Goal: Task Accomplishment & Management: Manage account settings

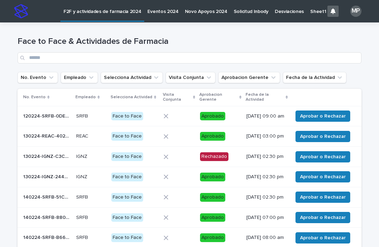
click at [263, 74] on button "Aprobacion Gerente" at bounding box center [249, 77] width 62 height 11
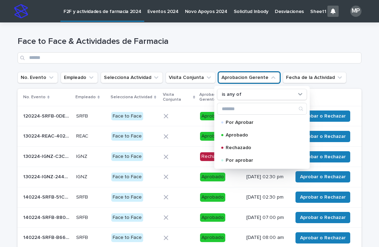
click at [250, 126] on div "Por Aprobar" at bounding box center [262, 122] width 90 height 11
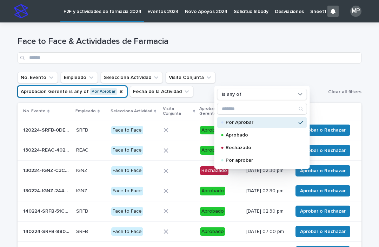
click at [259, 162] on p "Por aprobar" at bounding box center [261, 160] width 70 height 5
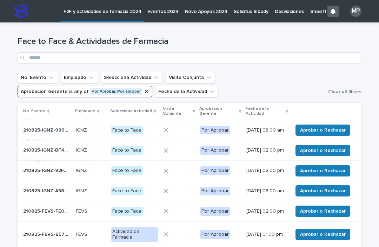
click at [299, 87] on ul "No. Evento Empleado Selecciona Actividad Visita Conjunta Aprobacion Gerente is …" at bounding box center [171, 85] width 310 height 28
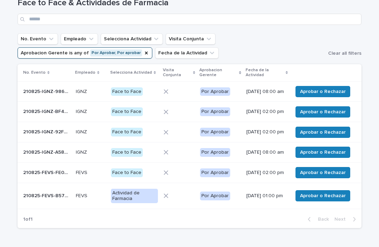
scroll to position [39, 0]
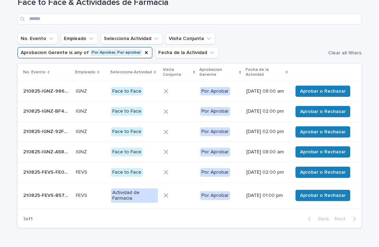
click at [323, 176] on span "Aprobar o Rechazar" at bounding box center [323, 172] width 46 height 7
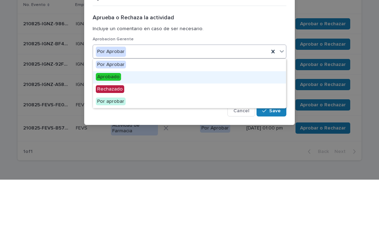
click at [132, 139] on div "Aprobado" at bounding box center [189, 145] width 193 height 12
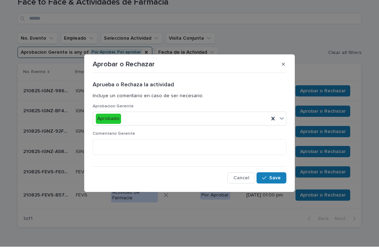
click at [273, 179] on span "Save" at bounding box center [275, 178] width 12 height 5
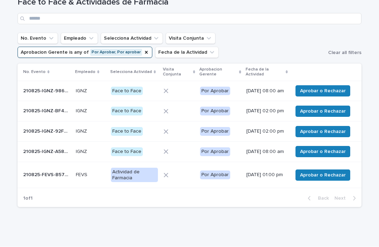
click at [322, 181] on button "Aprobar o Rechazar" at bounding box center [322, 175] width 55 height 11
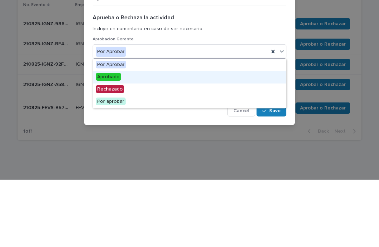
click at [140, 139] on div "Aprobado" at bounding box center [189, 145] width 193 height 12
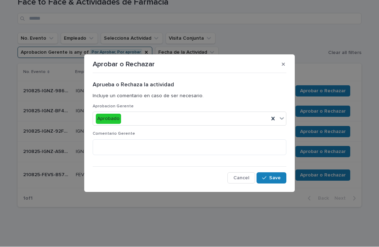
click at [275, 177] on span "Save" at bounding box center [275, 178] width 12 height 5
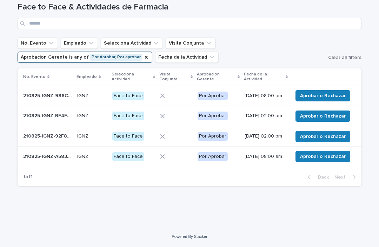
scroll to position [21, 0]
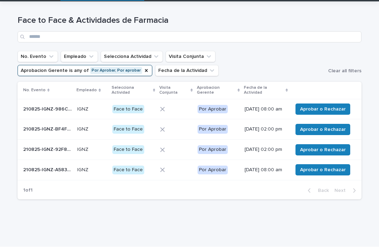
click at [317, 115] on button "Aprobar o Rechazar" at bounding box center [322, 109] width 55 height 11
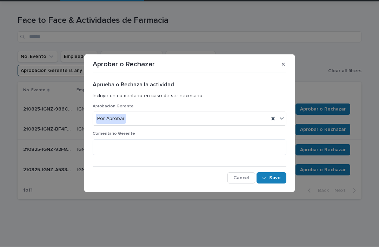
click at [285, 62] on button "button" at bounding box center [283, 64] width 12 height 11
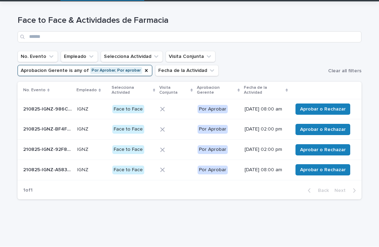
click at [50, 113] on p "210825-IGNZ-986CA9" at bounding box center [48, 108] width 50 height 7
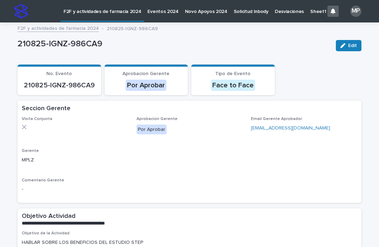
click at [349, 48] on button "Edit" at bounding box center [349, 45] width 26 height 11
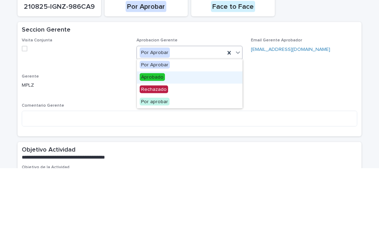
click at [166, 150] on div "Aprobado" at bounding box center [190, 156] width 106 height 12
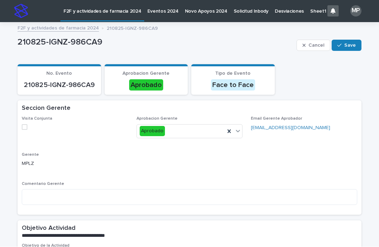
click at [348, 48] on button "Save" at bounding box center [346, 45] width 30 height 11
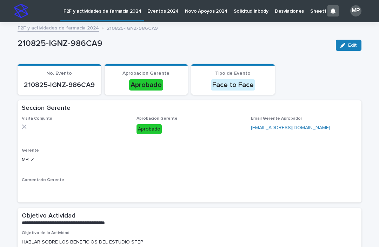
click at [110, 12] on p "F2F y actividades de farmacia 2024" at bounding box center [102, 7] width 78 height 15
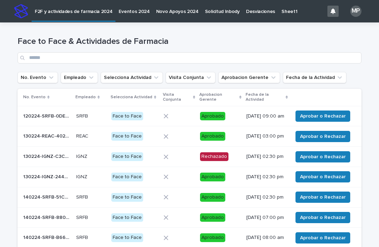
click at [149, 13] on p "Eventos 2024" at bounding box center [134, 7] width 31 height 15
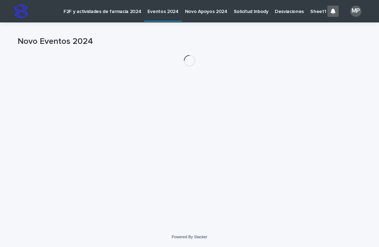
click at [114, 15] on link "F2F y actividades de farmacia 2024" at bounding box center [102, 11] width 84 height 22
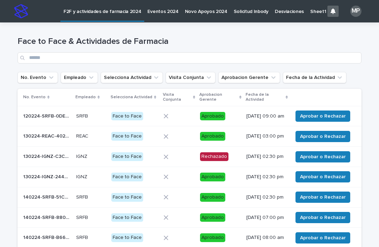
click at [270, 77] on icon "Aprobacion Gerente" at bounding box center [273, 77] width 7 height 7
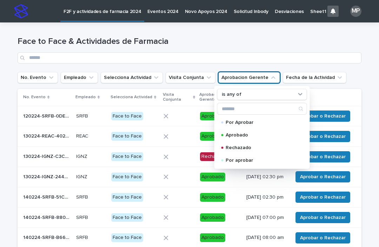
click at [250, 126] on div "Por Aprobar" at bounding box center [262, 122] width 90 height 11
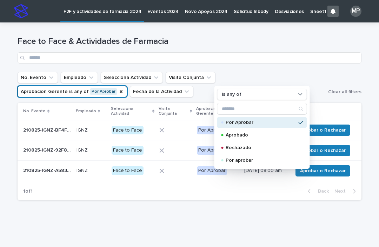
click at [256, 159] on p "Por aprobar" at bounding box center [261, 160] width 70 height 5
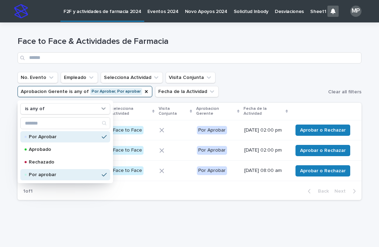
click at [369, 129] on div "Loading... Saving… Loading... Saving… Face to Face & Actividades de Farmacia No…" at bounding box center [189, 131] width 379 height 218
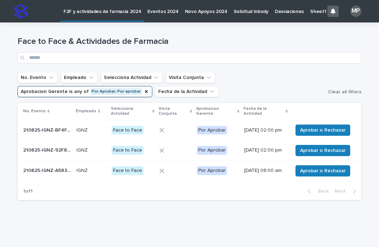
click at [329, 134] on span "Aprobar o Rechazar" at bounding box center [323, 130] width 46 height 7
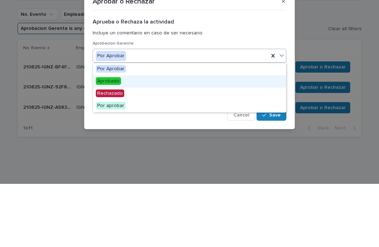
click at [128, 139] on div "Aprobado" at bounding box center [189, 145] width 193 height 12
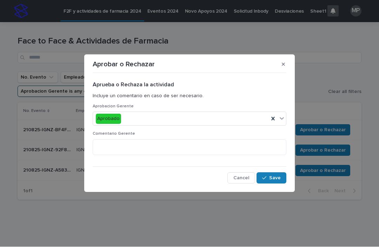
click at [275, 177] on span "Save" at bounding box center [275, 178] width 12 height 5
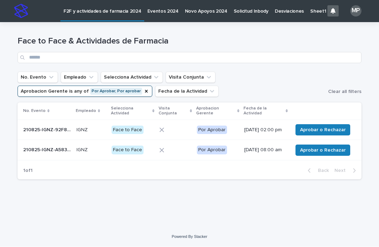
click at [316, 133] on span "Aprobar o Rechazar" at bounding box center [323, 130] width 46 height 7
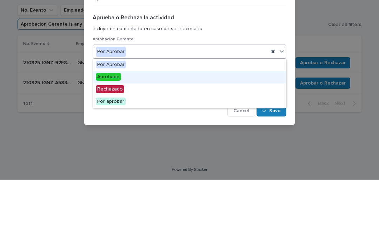
click at [132, 139] on div "Aprobado" at bounding box center [189, 145] width 193 height 12
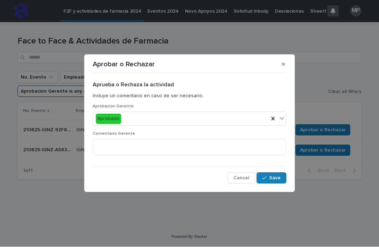
click at [275, 176] on span "Save" at bounding box center [275, 178] width 12 height 5
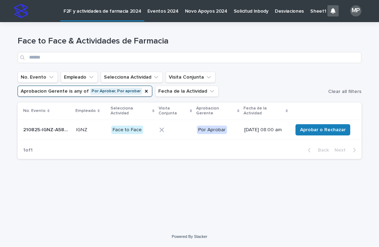
click at [327, 131] on span "Aprobar o Rechazar" at bounding box center [323, 130] width 46 height 7
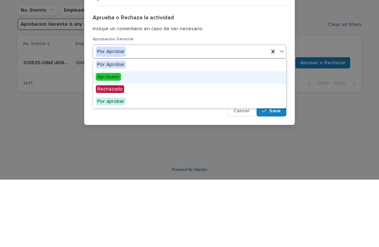
click at [137, 139] on div "Aprobado" at bounding box center [189, 145] width 193 height 12
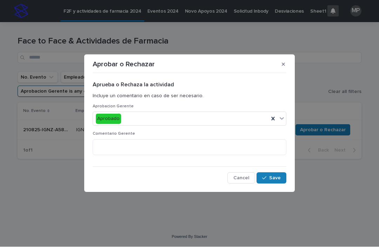
click at [273, 176] on span "Save" at bounding box center [275, 178] width 12 height 5
